Goal: Check status: Check status

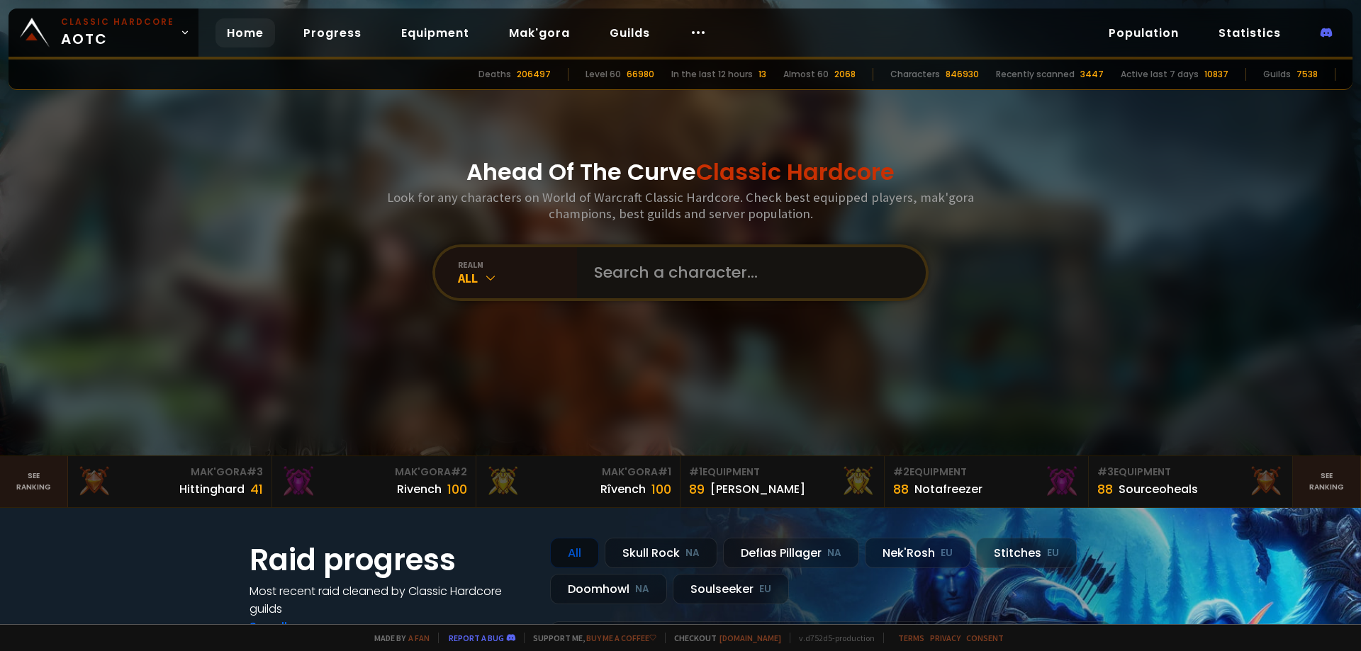
click at [634, 271] on input "text" at bounding box center [746, 272] width 323 height 51
paste input "Donpapî"
type input "Donpapî"
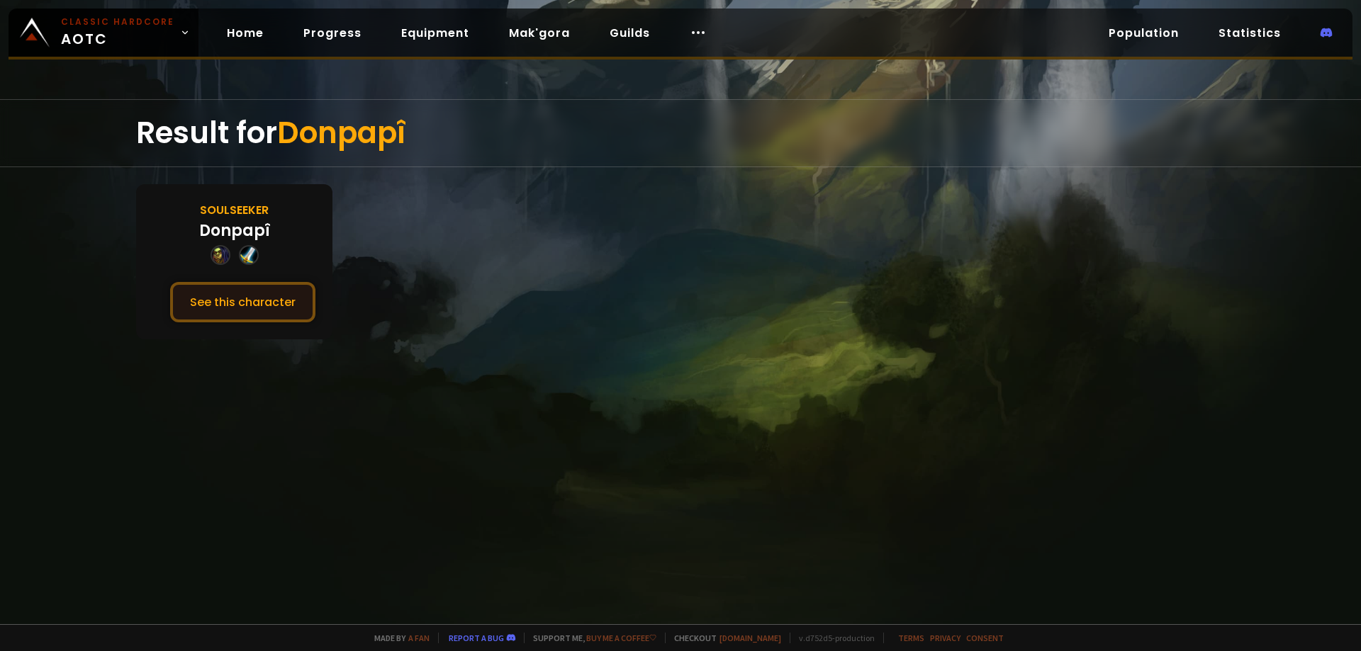
click at [271, 306] on button "See this character" at bounding box center [242, 302] width 145 height 40
